Goal: Check status

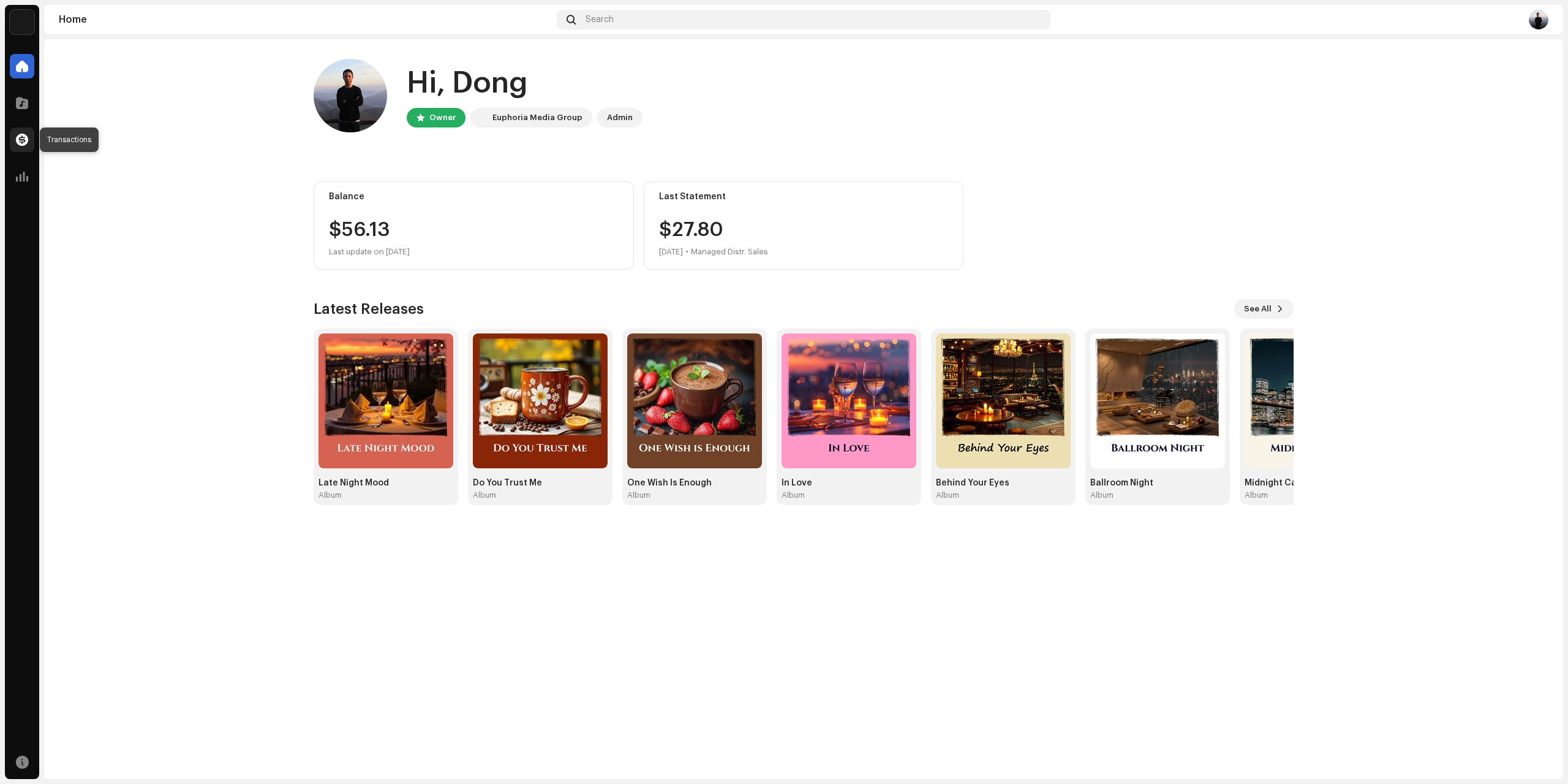
click at [22, 138] on span at bounding box center [22, 140] width 13 height 10
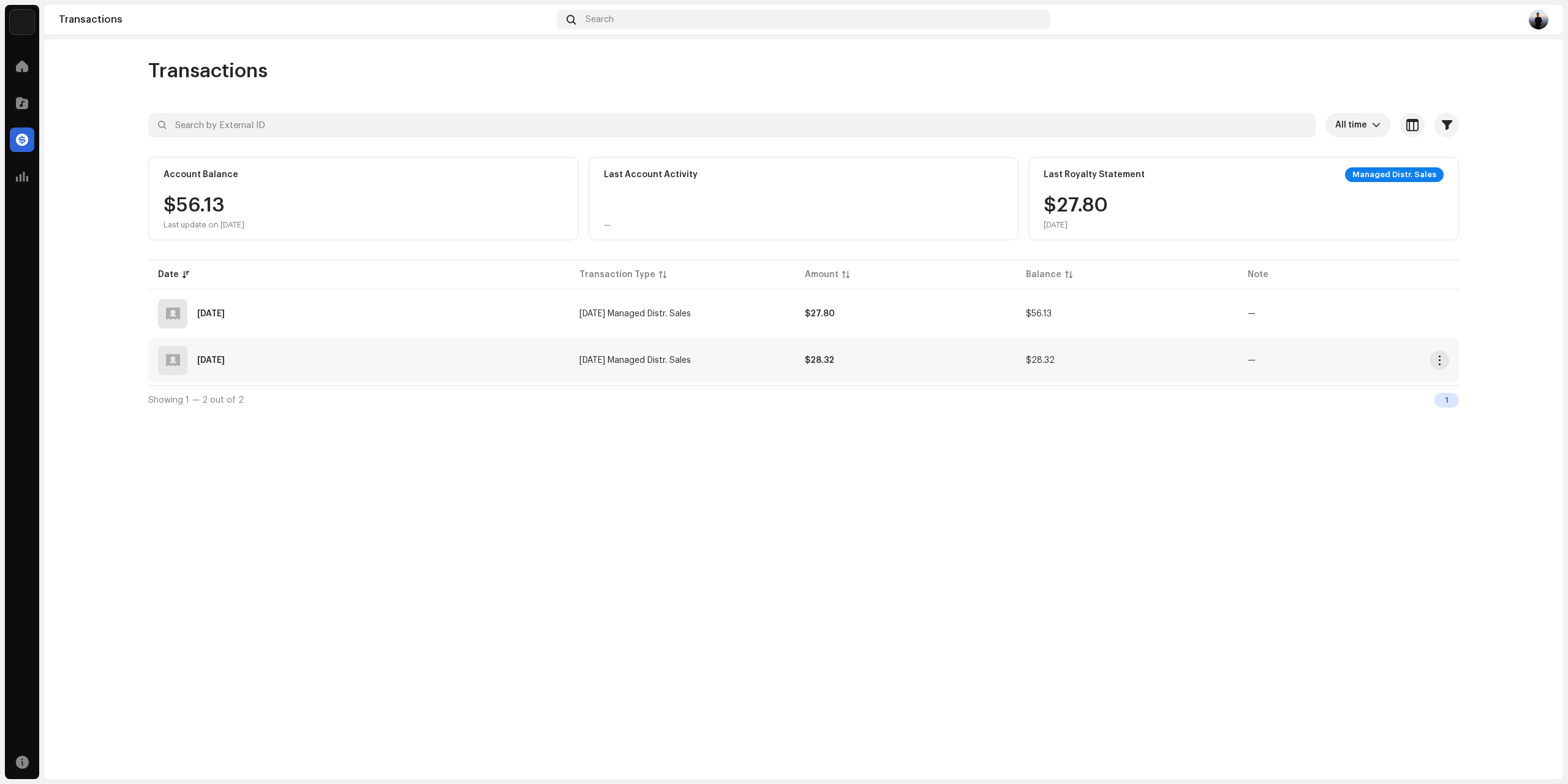
click at [225, 356] on div "[DATE]" at bounding box center [211, 360] width 28 height 8
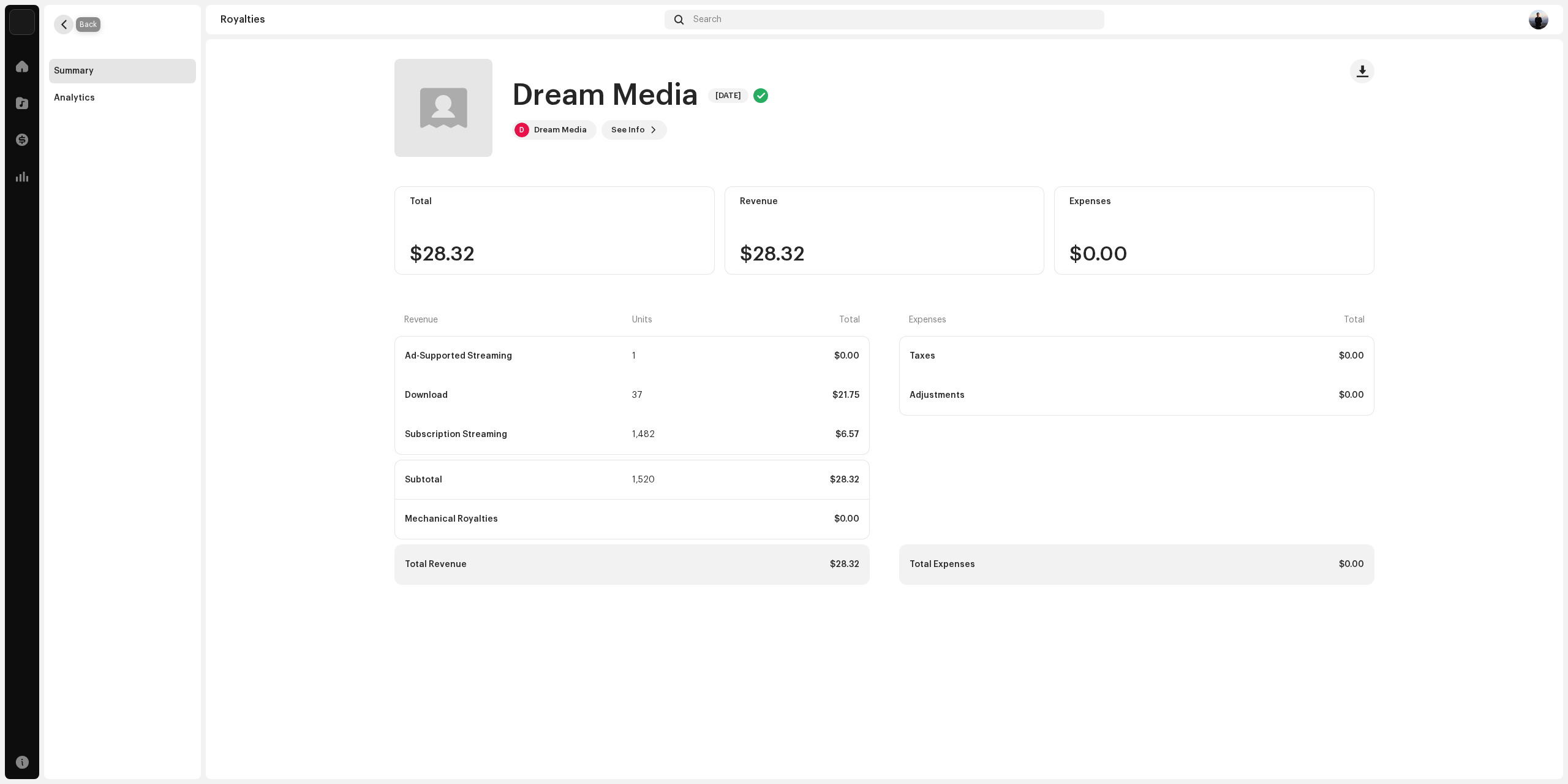
click at [64, 29] on span "button" at bounding box center [64, 24] width 9 height 10
